Goal: Information Seeking & Learning: Check status

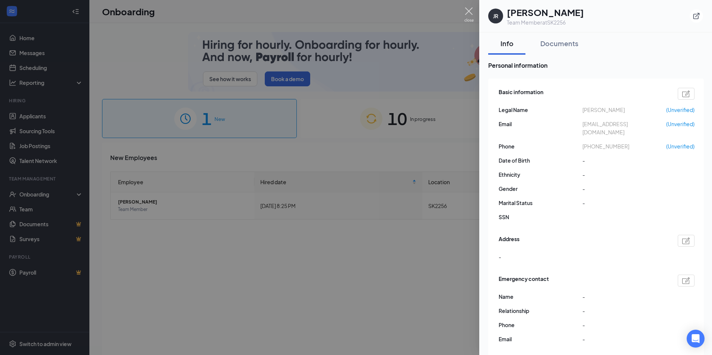
click at [467, 9] on img at bounding box center [468, 14] width 9 height 15
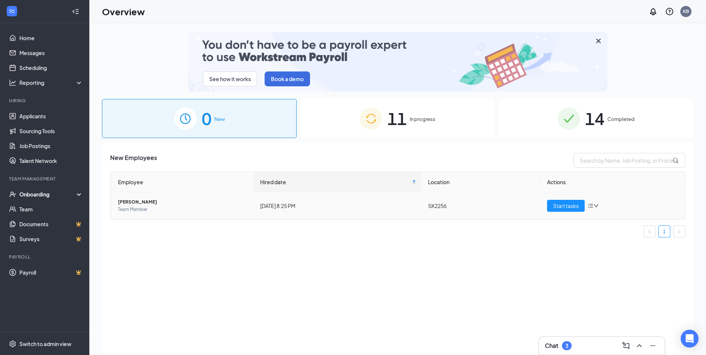
click at [127, 202] on span "Jordan Rossi" at bounding box center [183, 201] width 130 height 7
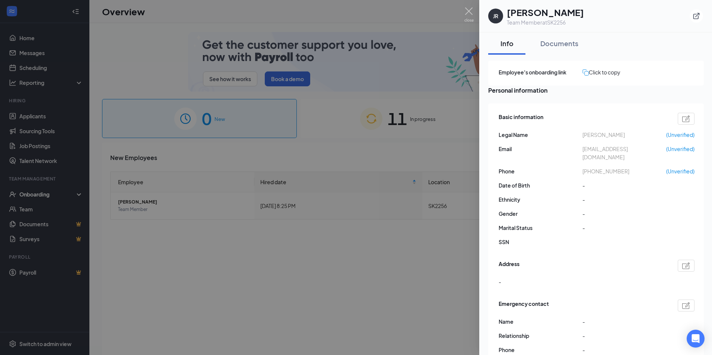
click at [29, 114] on div at bounding box center [356, 177] width 712 height 355
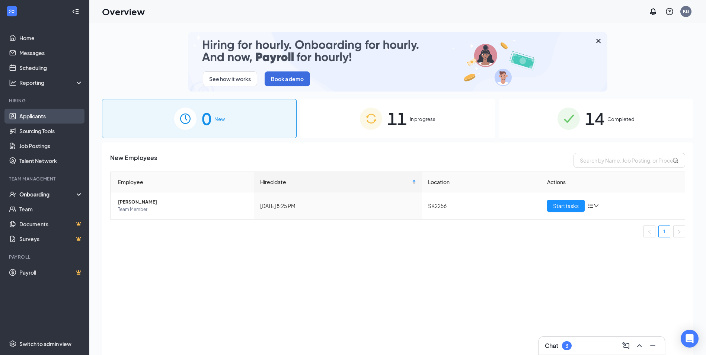
click at [28, 113] on link "Applicants" at bounding box center [51, 116] width 64 height 15
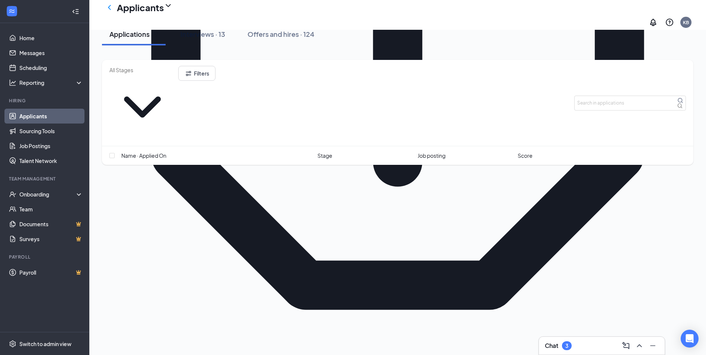
scroll to position [357, 0]
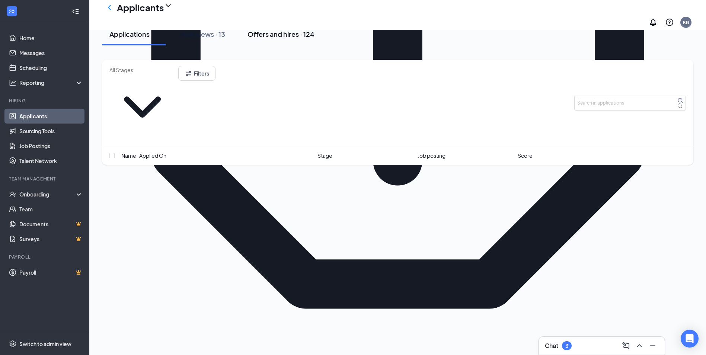
click at [278, 39] on div "Offers and hires · 124" at bounding box center [281, 33] width 67 height 9
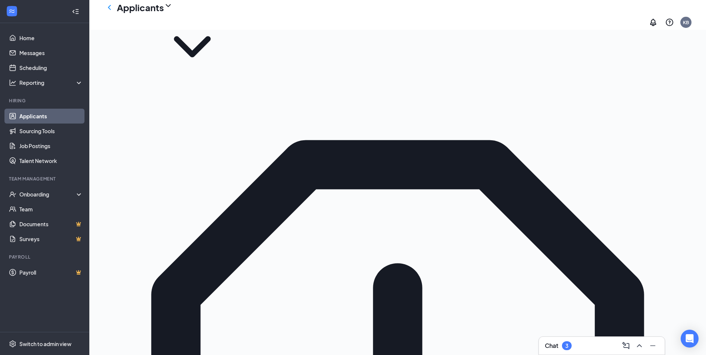
scroll to position [50, 0]
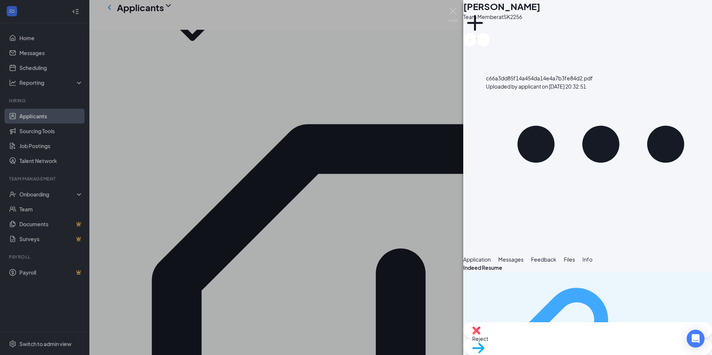
click at [454, 13] on img at bounding box center [452, 14] width 9 height 15
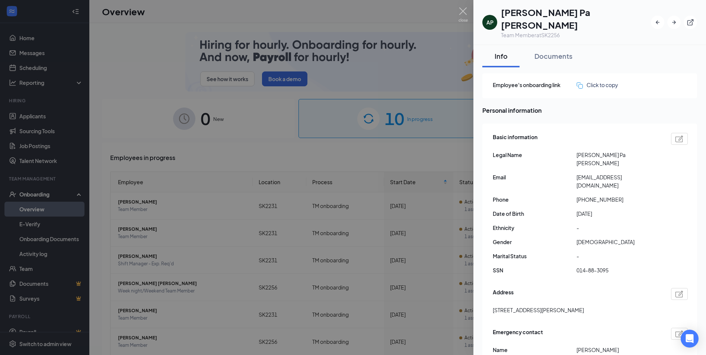
scroll to position [135, 0]
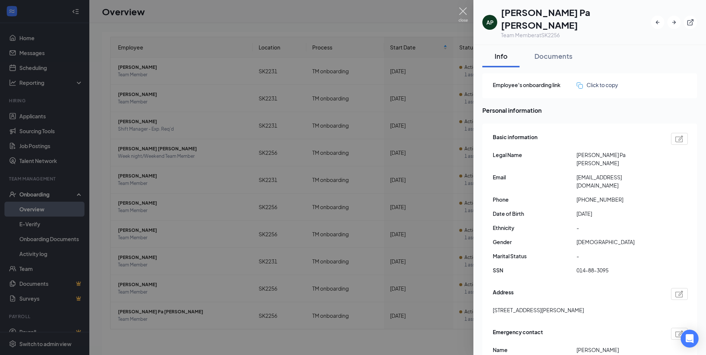
click at [460, 8] on img at bounding box center [463, 14] width 9 height 15
